Goal: Information Seeking & Learning: Learn about a topic

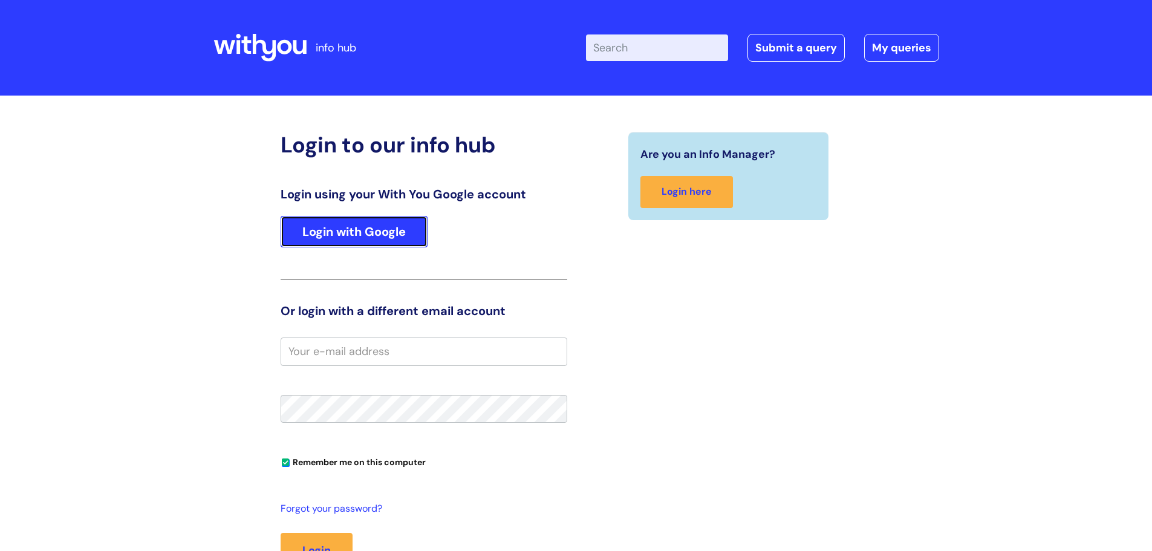
click at [321, 234] on link "Login with Google" at bounding box center [354, 231] width 147 height 31
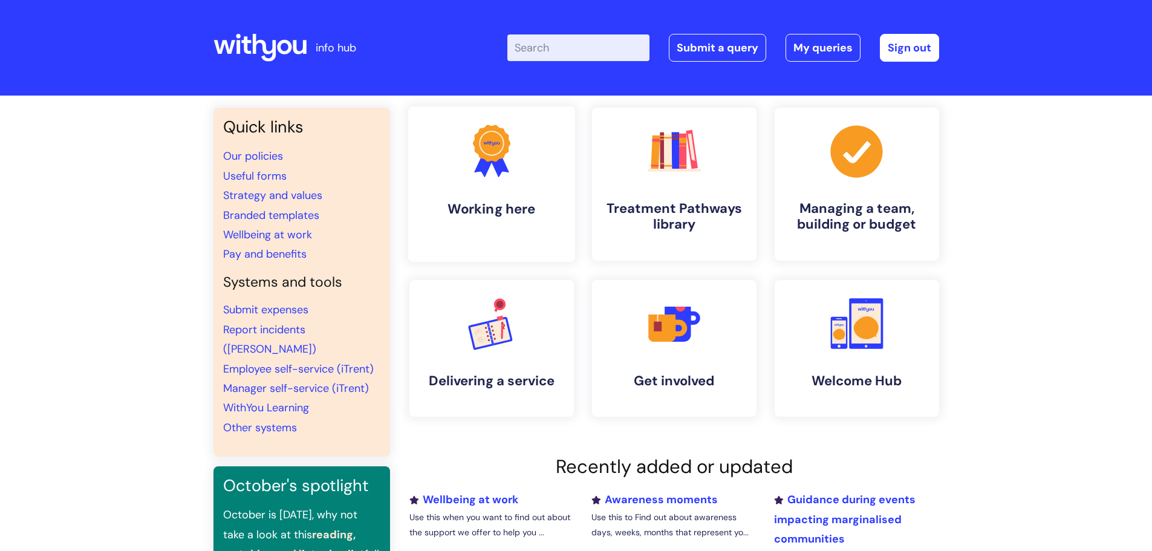
click at [476, 233] on link ".cls-1{fill:#f89b22;}.cls-1,.cls-2,.cls-3{stroke-width:0px;}.cls-2{fill:#2d3cff…" at bounding box center [491, 183] width 167 height 155
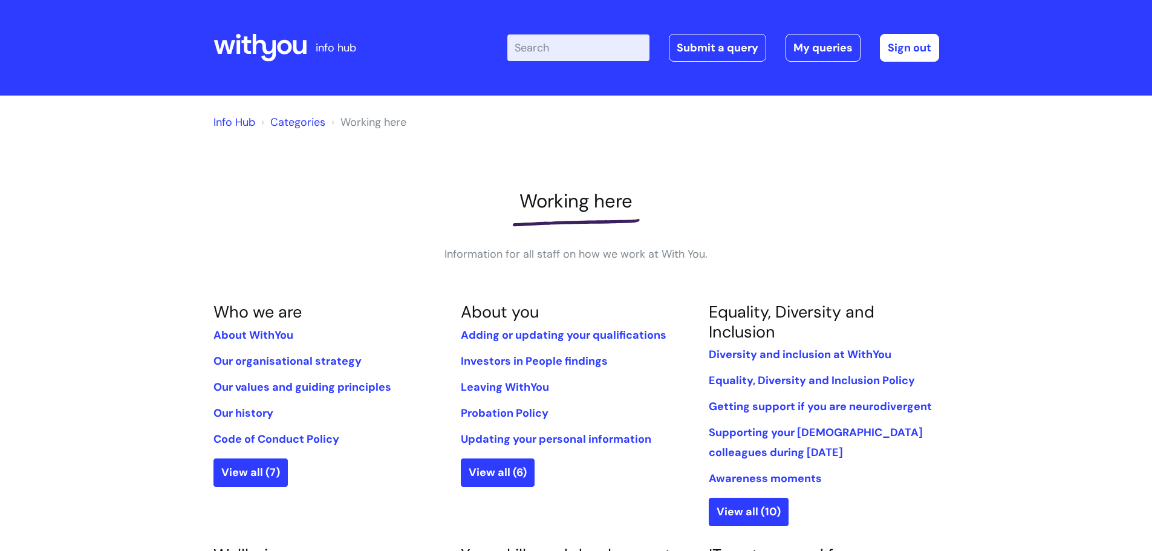
click at [471, 198] on h1 "Working here" at bounding box center [576, 201] width 726 height 22
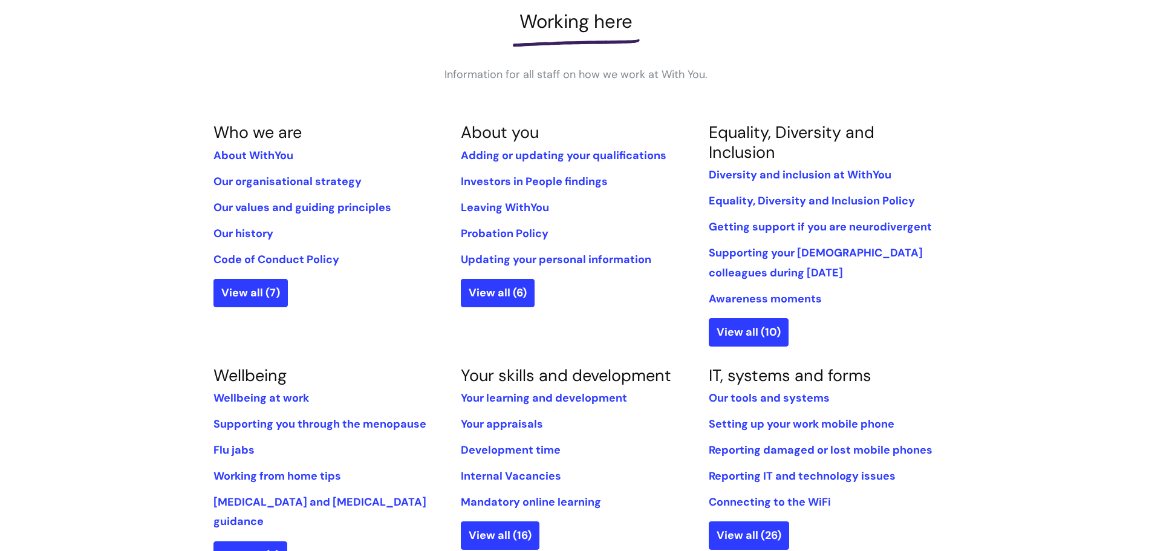
scroll to position [181, 0]
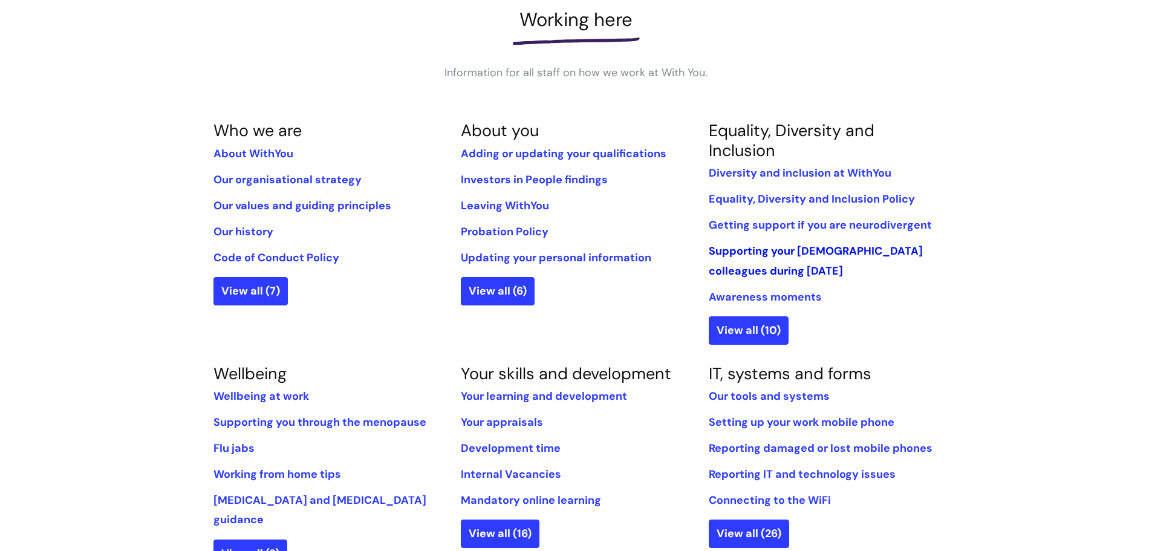
click at [761, 255] on link "Supporting your Muslim colleagues during Ramadan" at bounding box center [816, 261] width 214 height 34
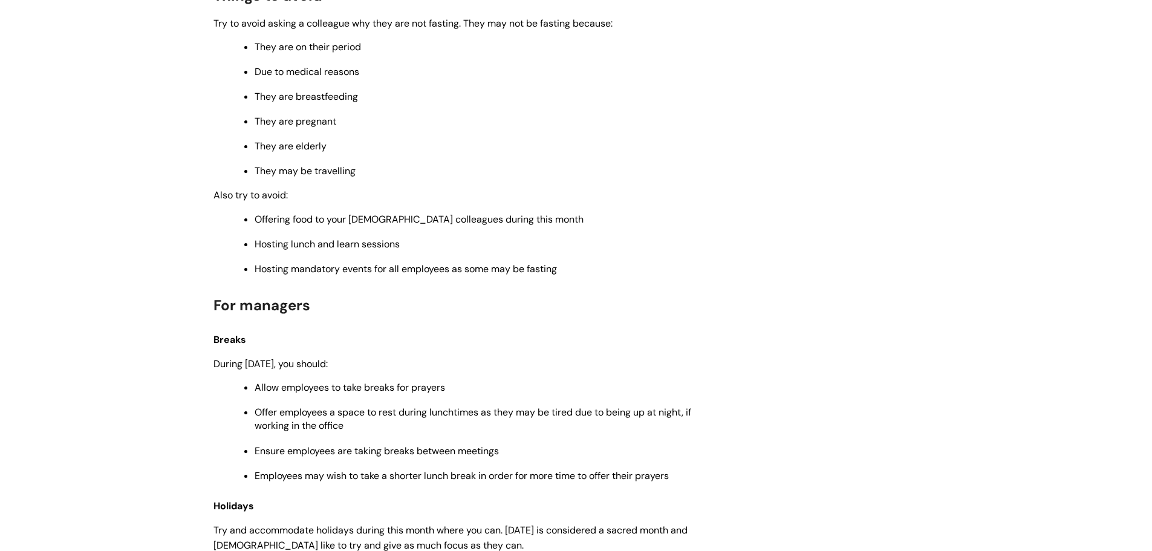
scroll to position [847, 0]
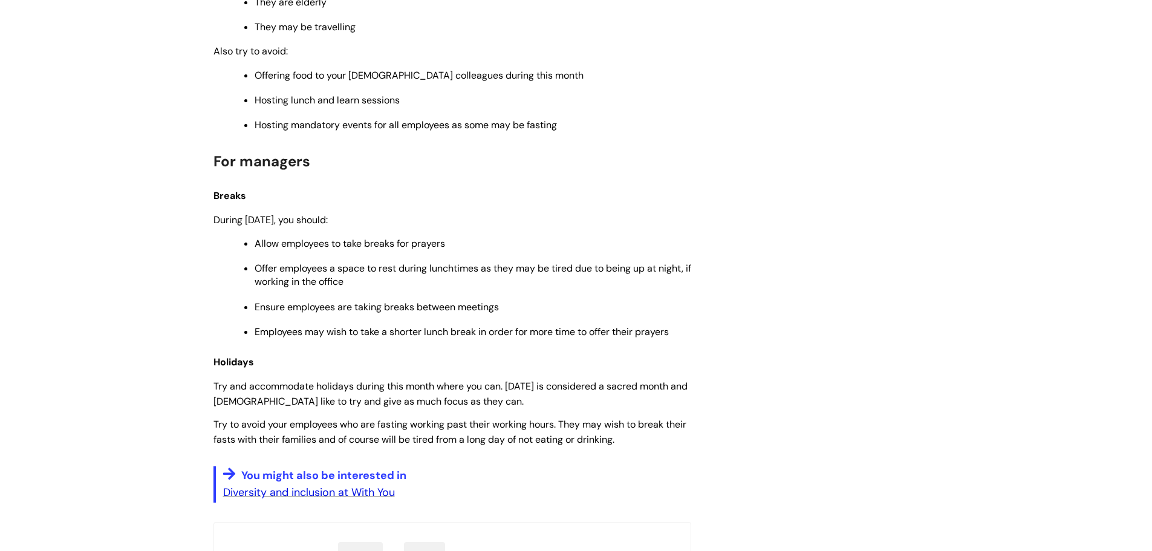
click at [288, 485] on link "Diversity and inclusion at With You" at bounding box center [309, 492] width 172 height 15
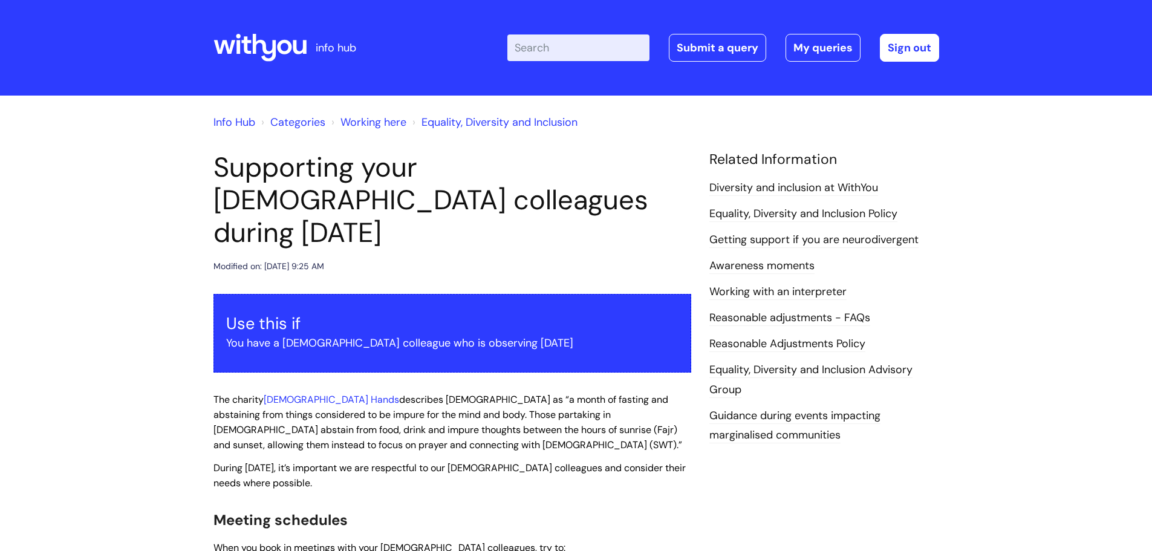
scroll to position [847, 0]
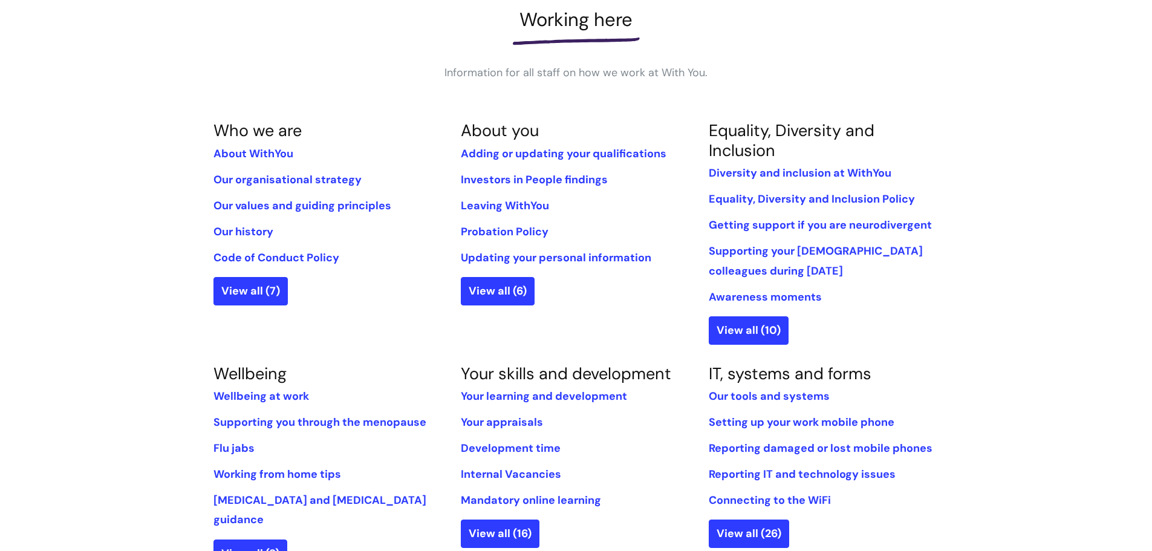
scroll to position [363, 0]
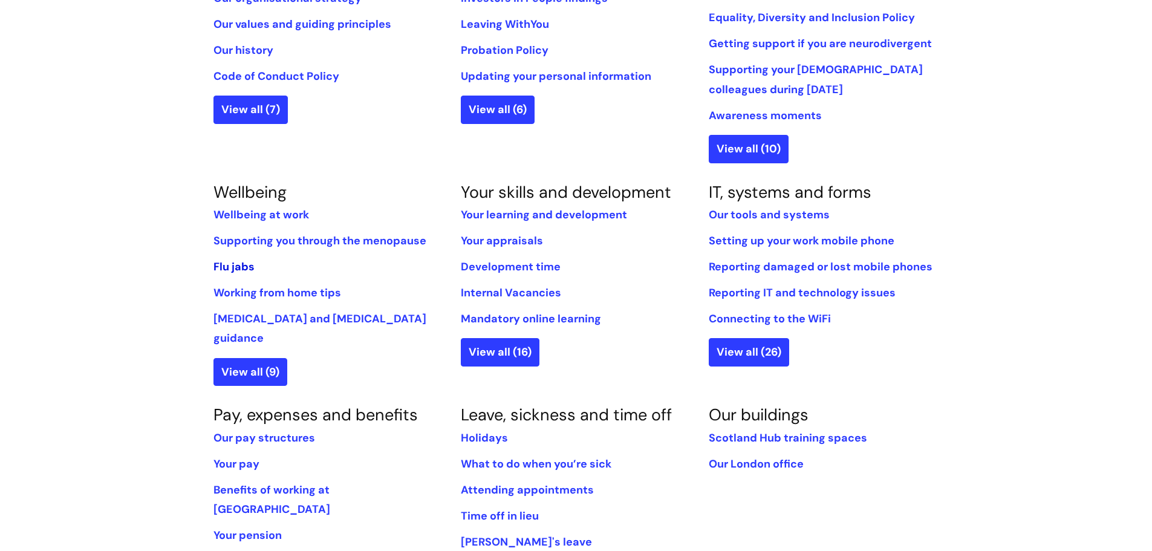
click at [227, 265] on link "Flu jabs" at bounding box center [233, 266] width 41 height 15
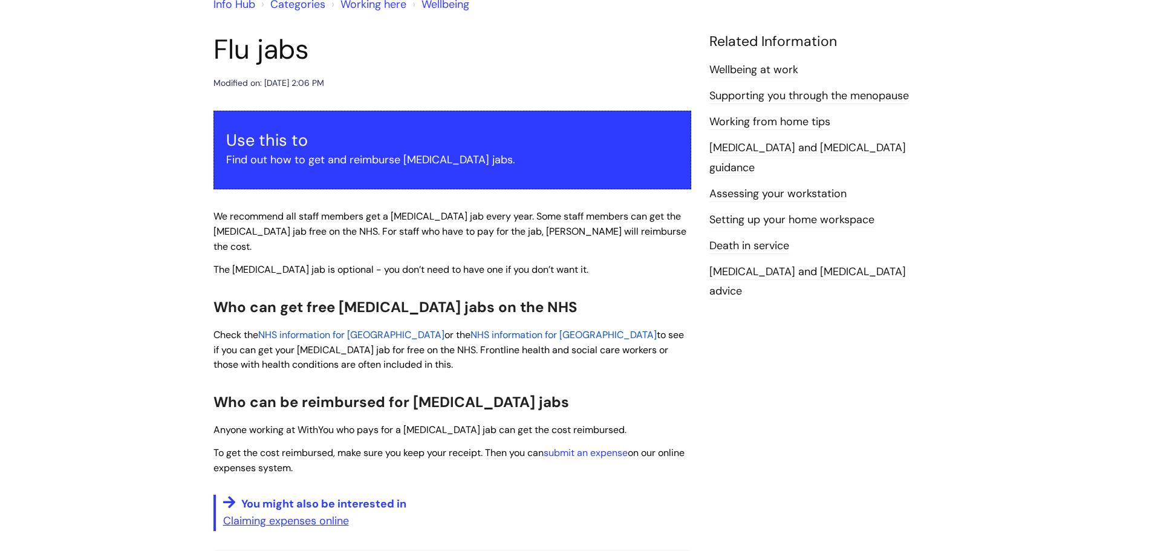
scroll to position [121, 0]
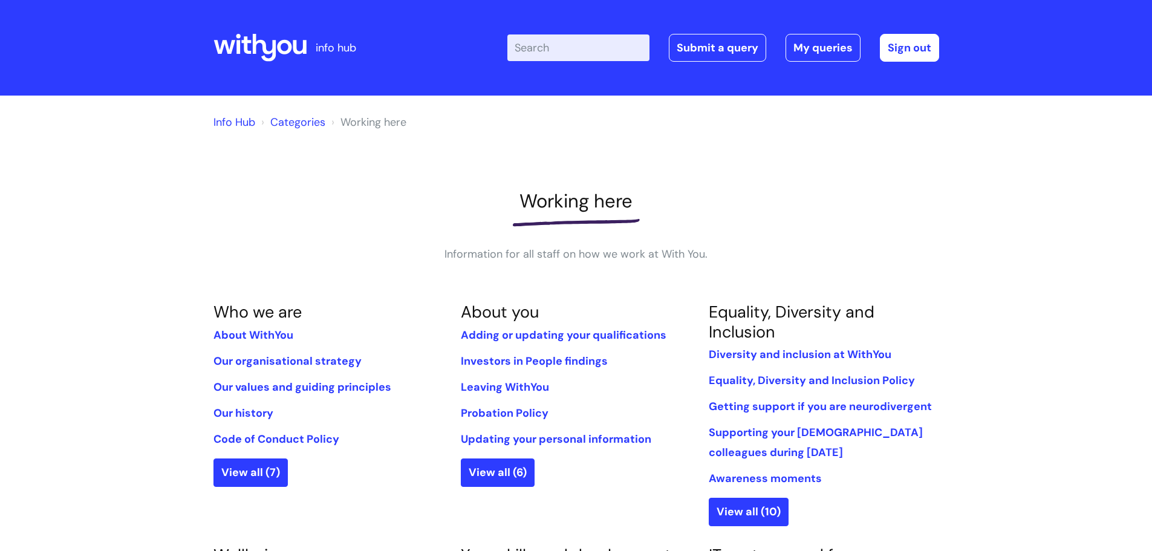
scroll to position [363, 0]
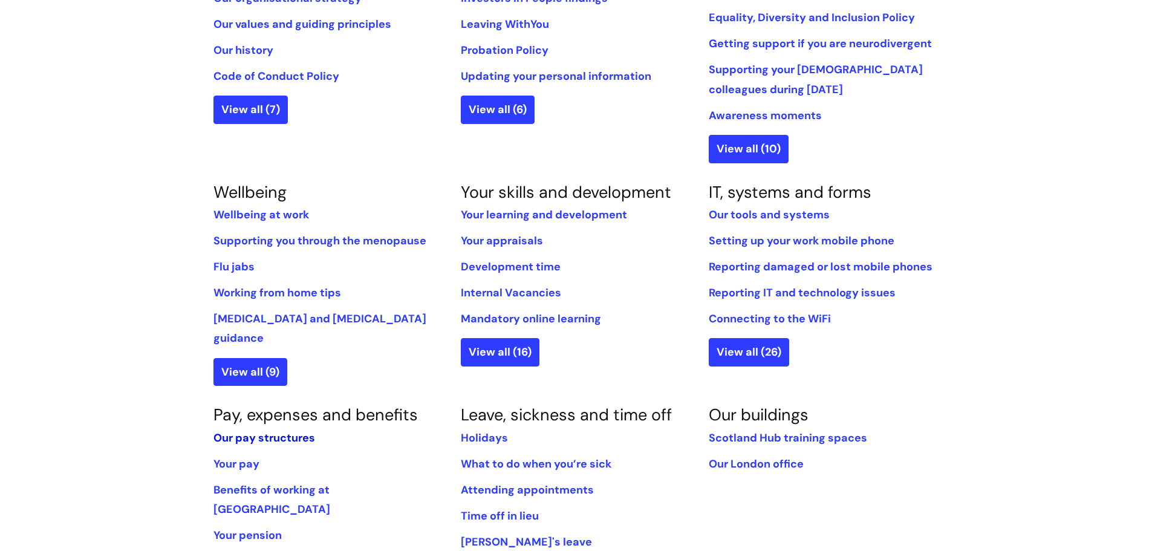
click at [253, 431] on link "Our pay structures" at bounding box center [264, 438] width 102 height 15
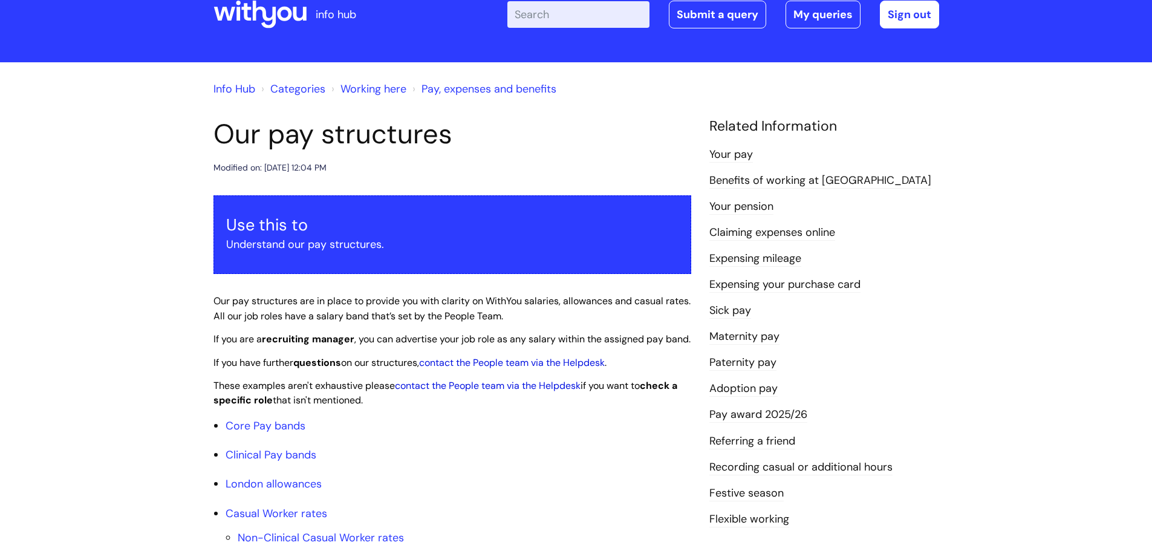
scroll to position [363, 0]
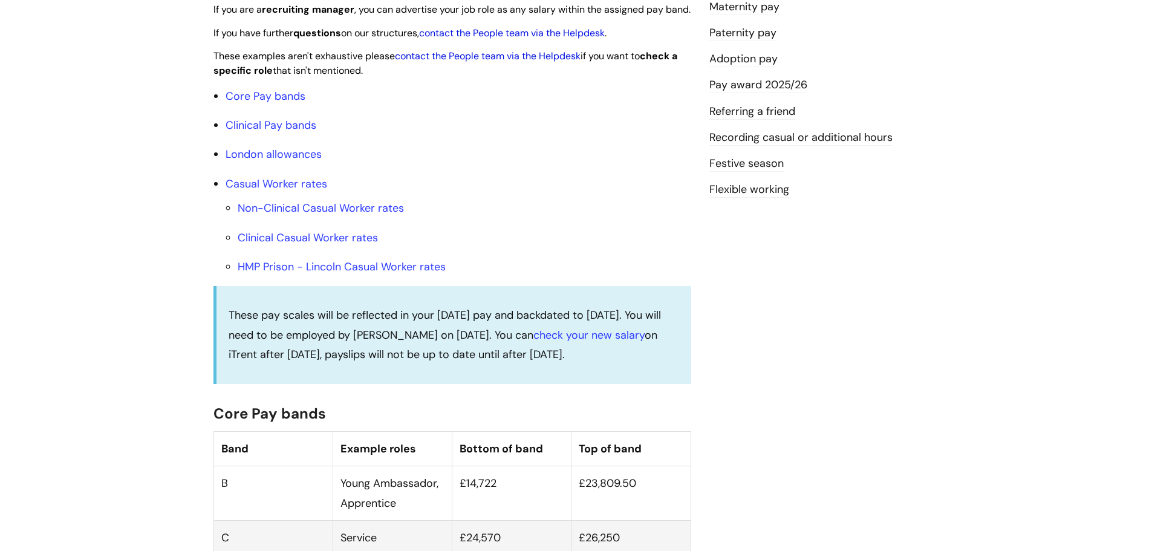
click at [737, 161] on link "Festive season" at bounding box center [746, 164] width 74 height 16
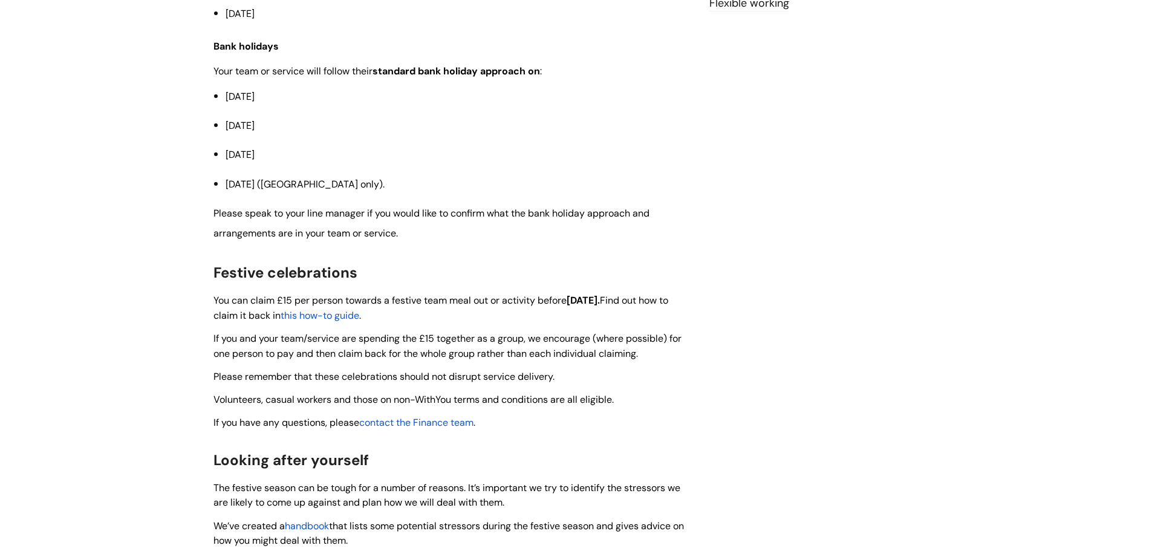
scroll to position [665, 0]
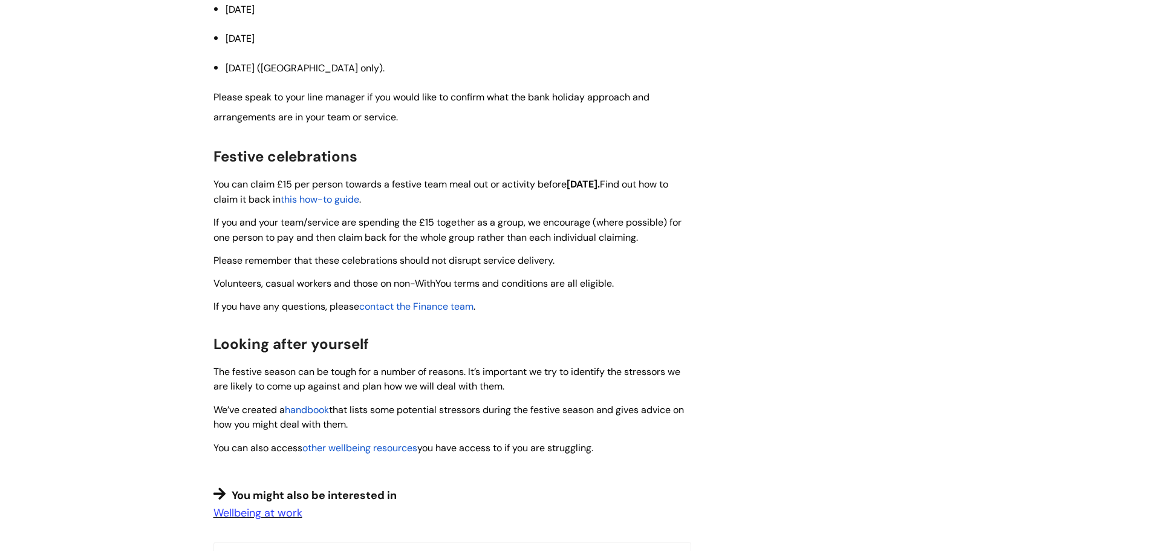
click at [333, 204] on span "this how-to guide" at bounding box center [320, 199] width 79 height 13
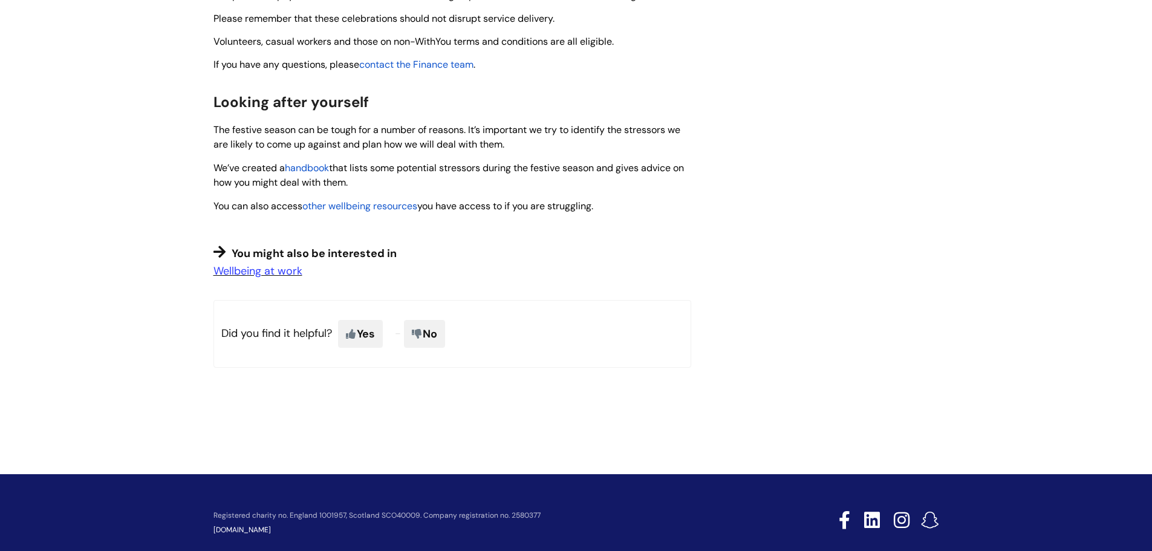
click at [308, 166] on span "handbook" at bounding box center [307, 167] width 44 height 13
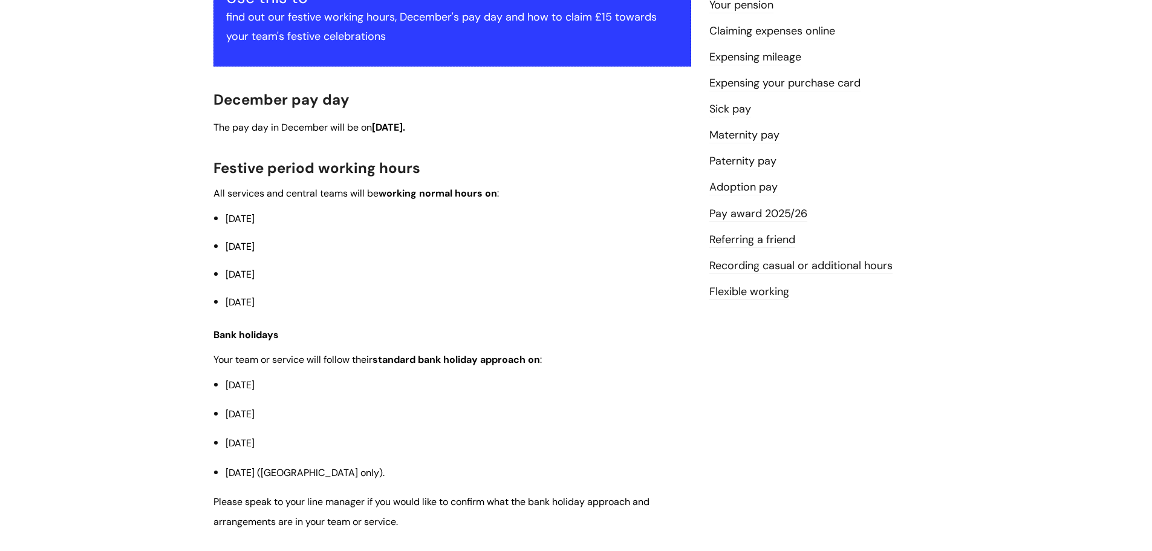
scroll to position [242, 0]
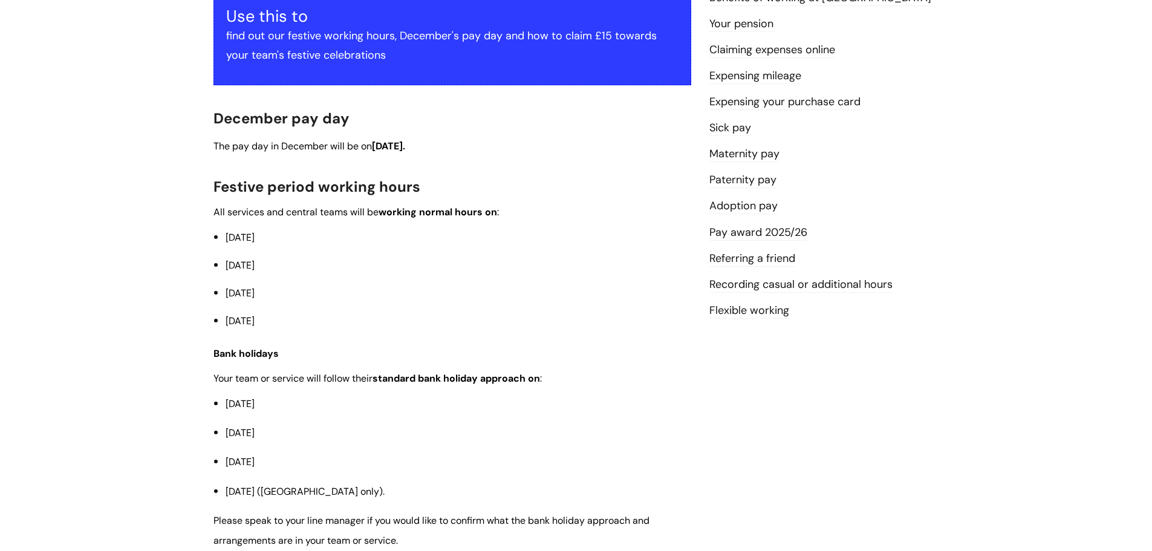
click at [752, 239] on link "Pay award 2025/26" at bounding box center [758, 233] width 98 height 16
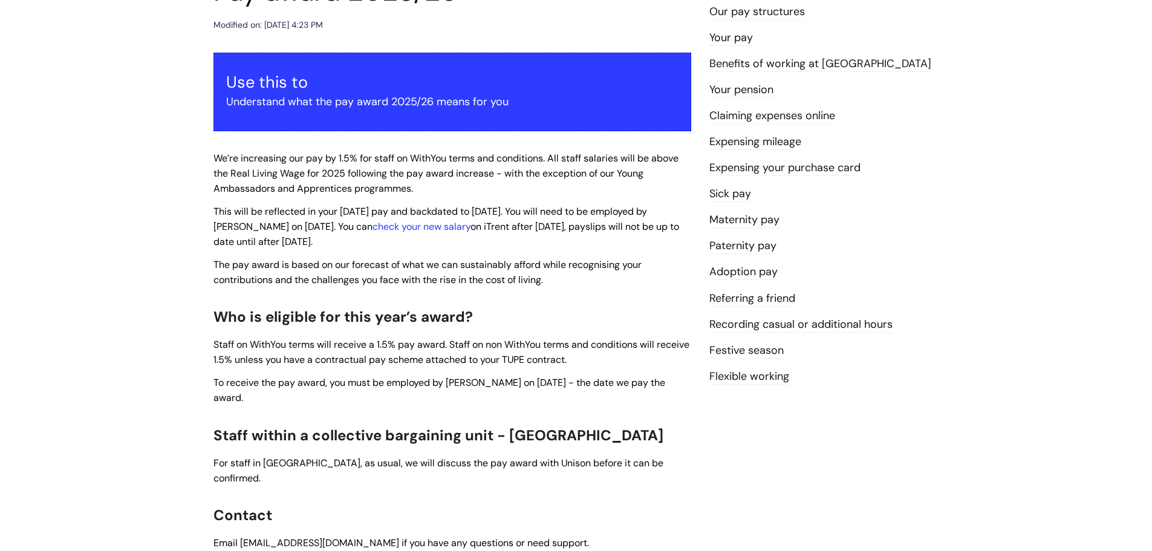
scroll to position [181, 0]
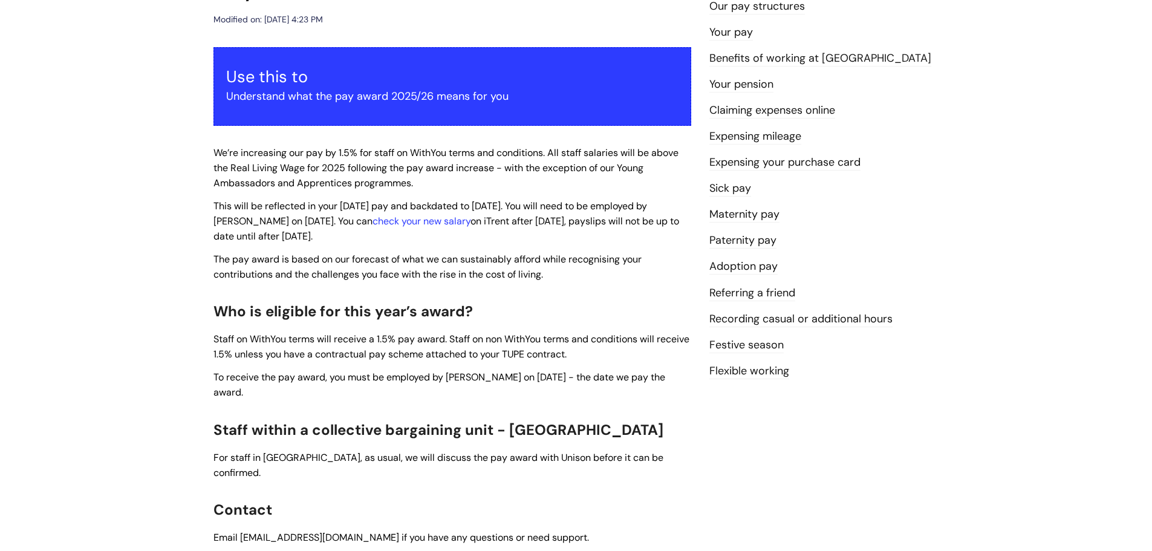
click at [760, 356] on ul "Our pay structures Your pay Benefits of working at WithYou Your pension Claimin…" at bounding box center [824, 188] width 230 height 384
click at [757, 369] on link "Flexible working" at bounding box center [749, 371] width 80 height 16
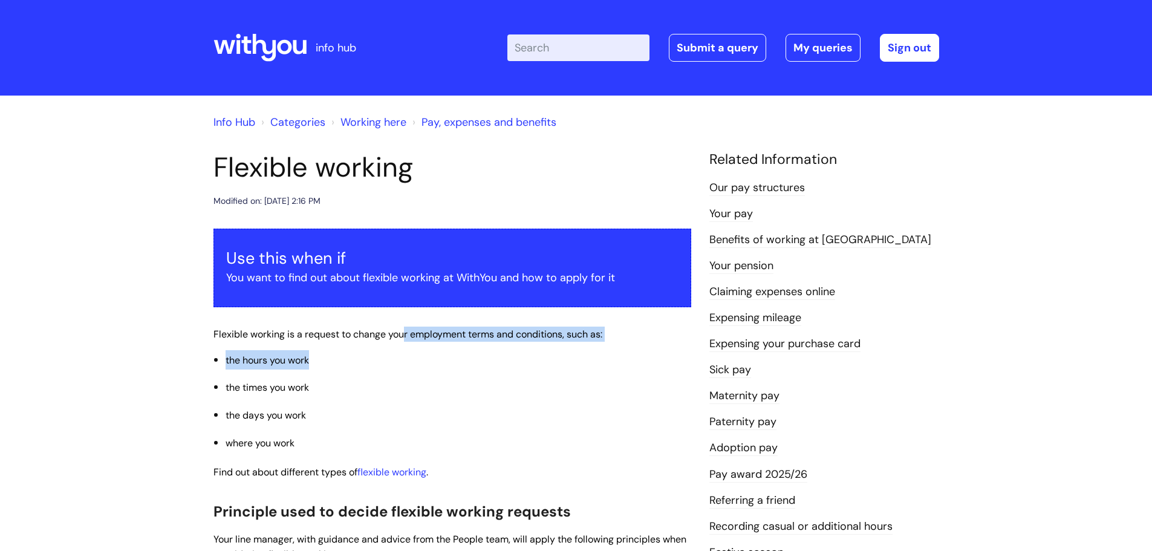
drag, startPoint x: 406, startPoint y: 336, endPoint x: 426, endPoint y: 364, distance: 34.7
click at [426, 364] on li "the hours you work" at bounding box center [459, 359] width 466 height 19
click at [279, 49] on icon at bounding box center [284, 47] width 15 height 15
